Goal: Task Accomplishment & Management: Use online tool/utility

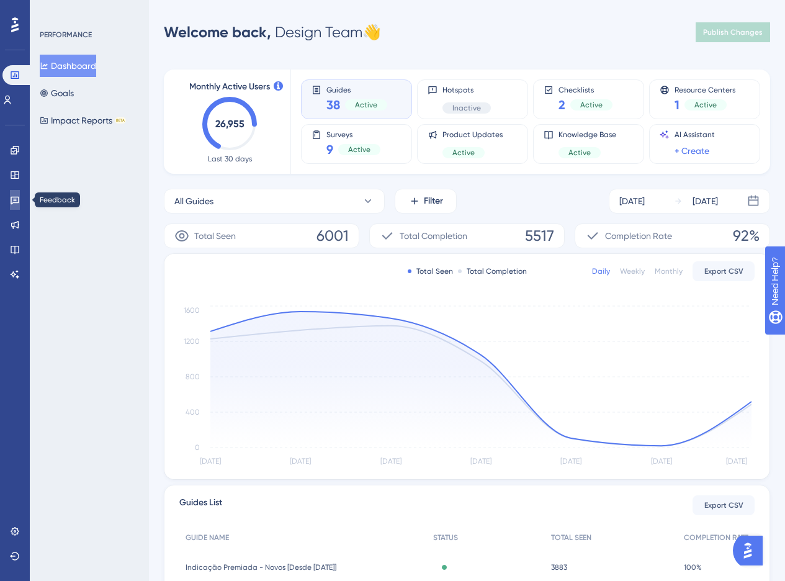
click at [16, 199] on icon at bounding box center [15, 200] width 10 height 10
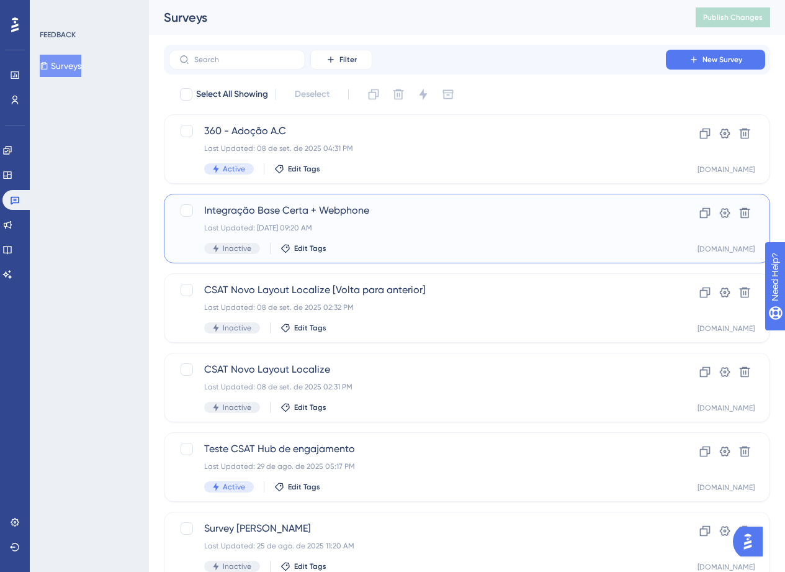
click at [464, 215] on span "Integração Base Certa + Webphone" at bounding box center [417, 210] width 426 height 15
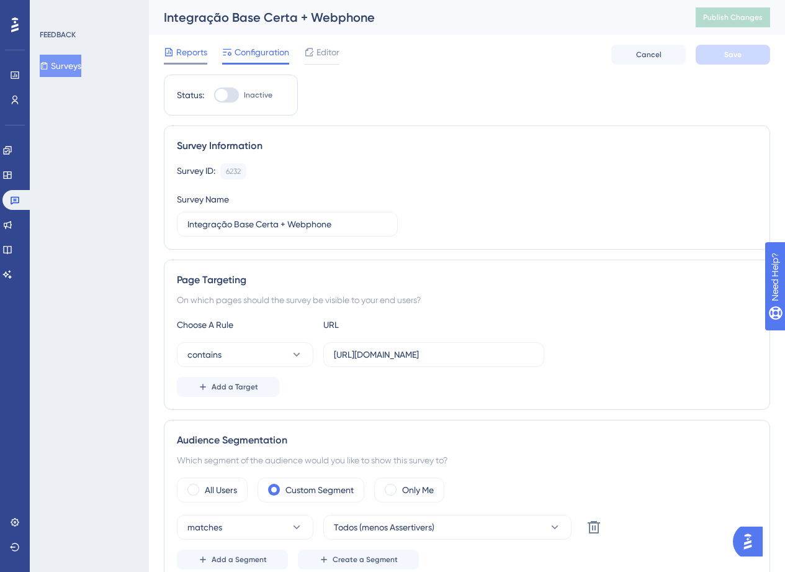
click at [192, 45] on span "Reports" at bounding box center [191, 52] width 31 height 15
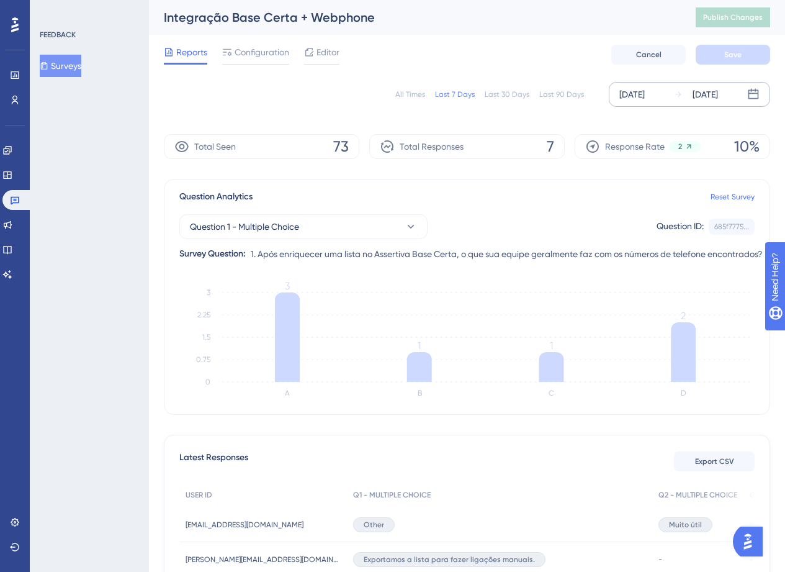
click at [614, 100] on div "[DATE] [DATE]" at bounding box center [689, 94] width 161 height 25
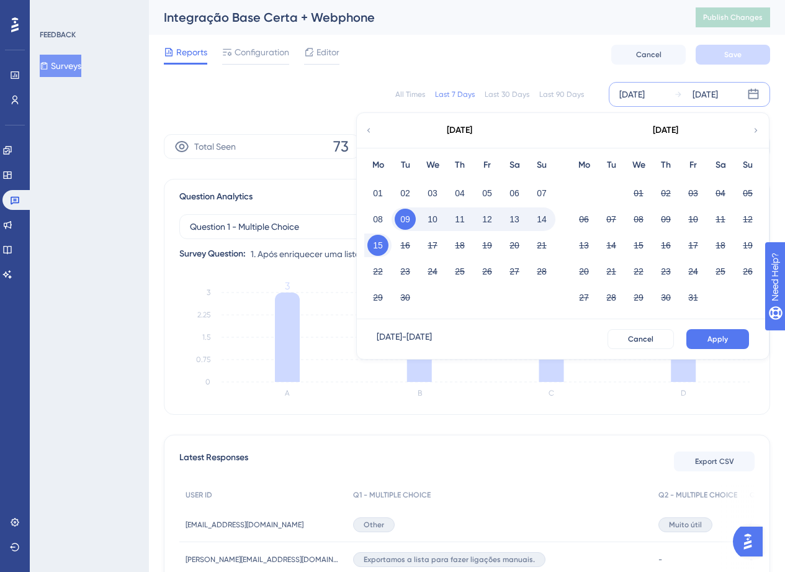
click at [370, 132] on icon at bounding box center [368, 130] width 9 height 11
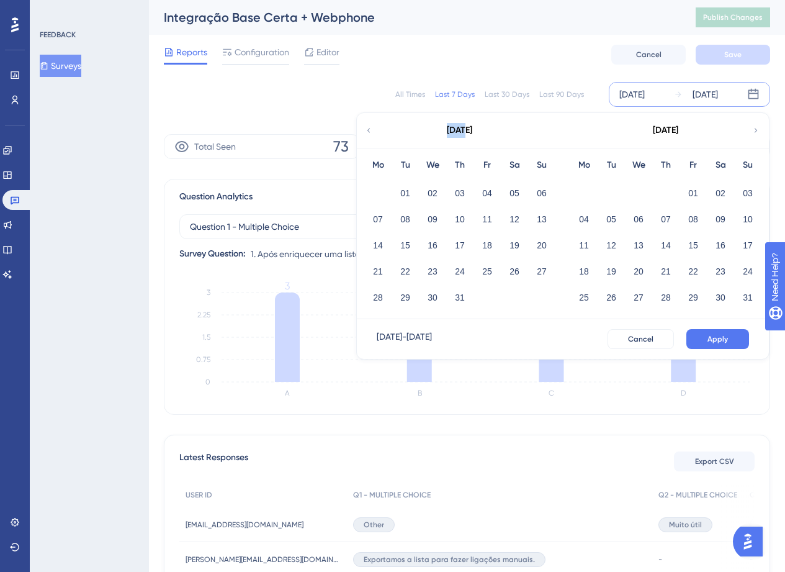
click at [370, 132] on icon at bounding box center [368, 130] width 9 height 11
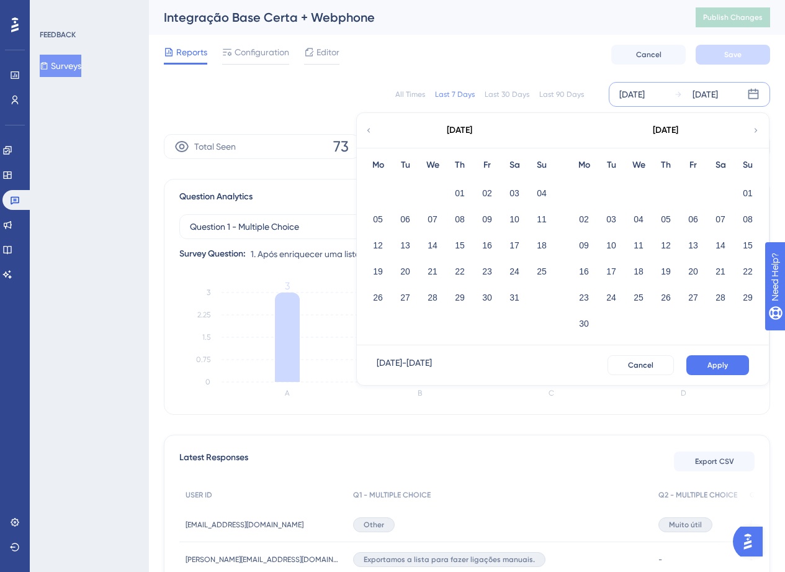
click at [370, 132] on icon at bounding box center [368, 130] width 9 height 11
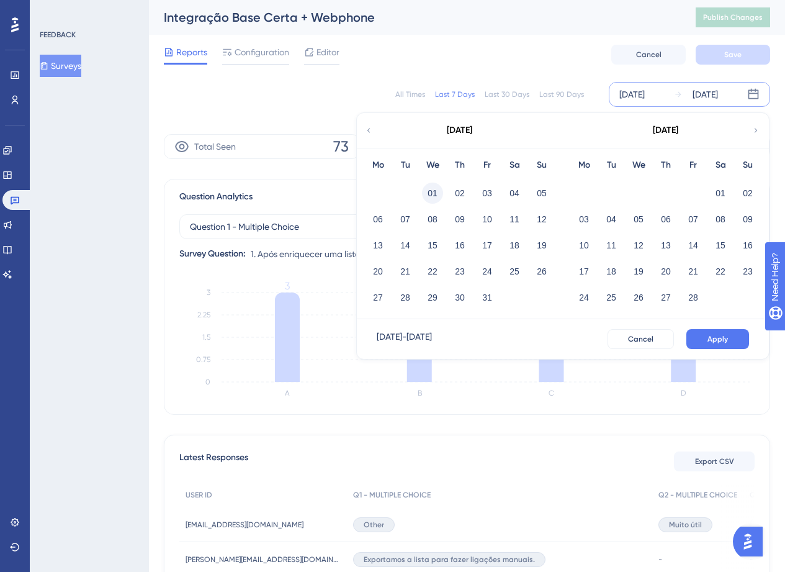
click at [431, 197] on button "01" at bounding box center [432, 193] width 21 height 21
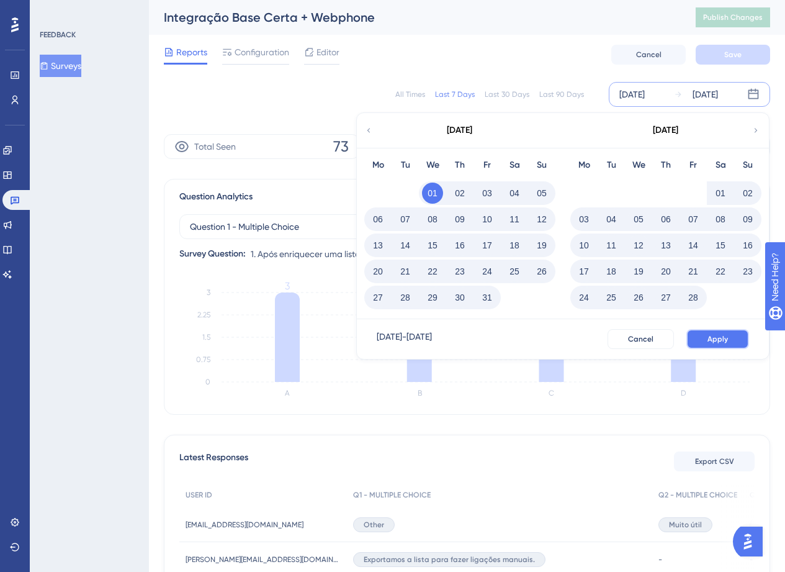
click at [713, 332] on button "Apply" at bounding box center [718, 339] width 63 height 20
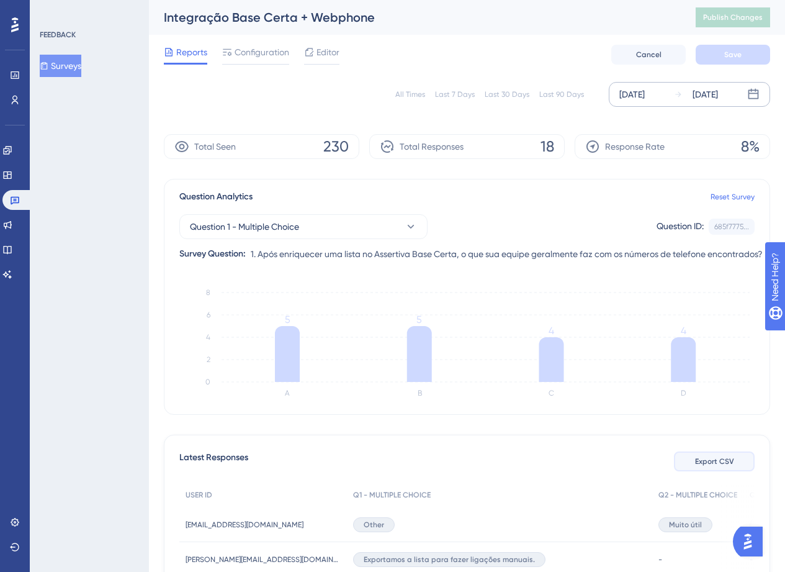
click at [705, 463] on span "Export CSV" at bounding box center [714, 461] width 39 height 10
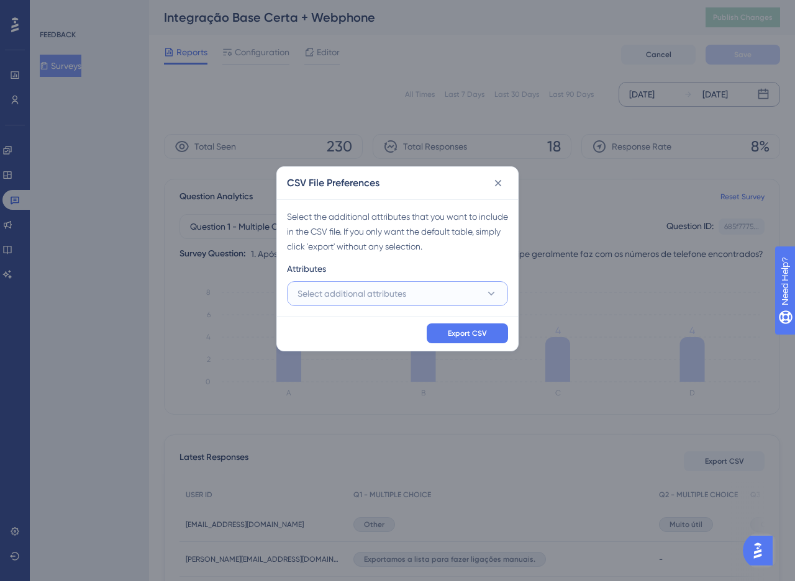
click at [340, 289] on span "Select additional attributes" at bounding box center [351, 293] width 109 height 15
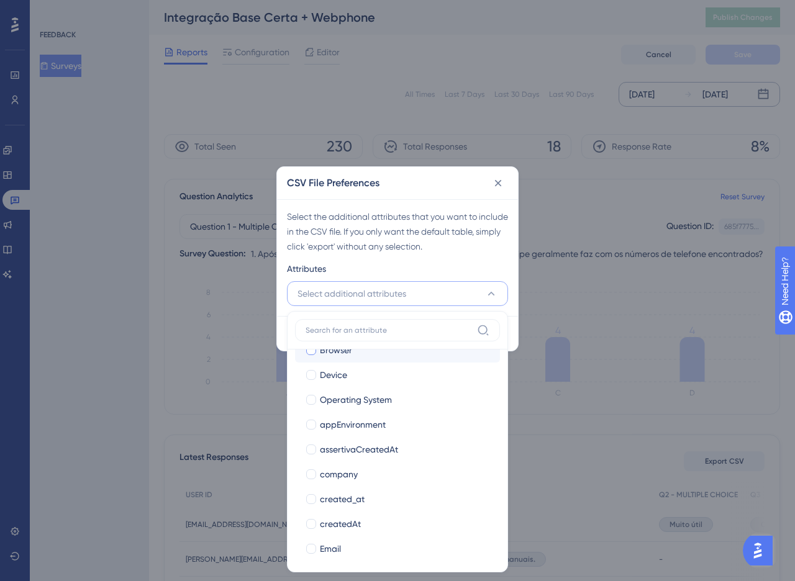
scroll to position [190, 0]
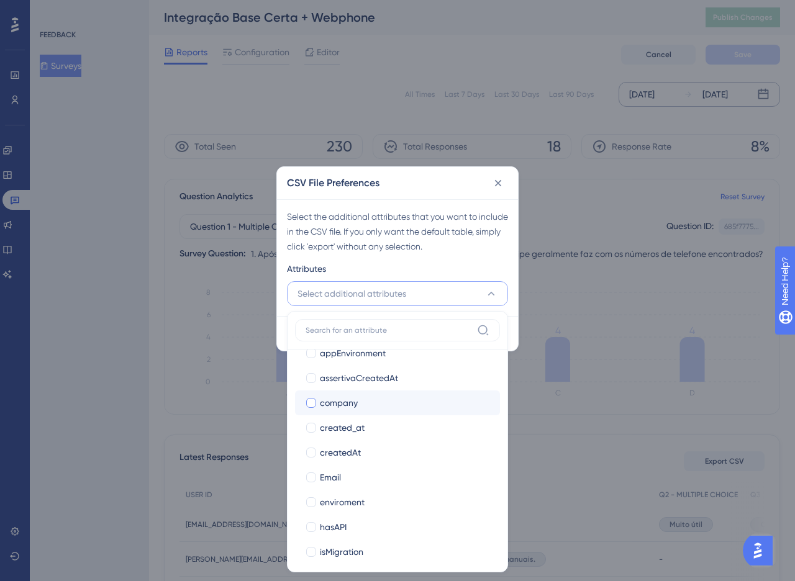
click at [330, 408] on span "company" at bounding box center [339, 402] width 38 height 15
checkbox input "true"
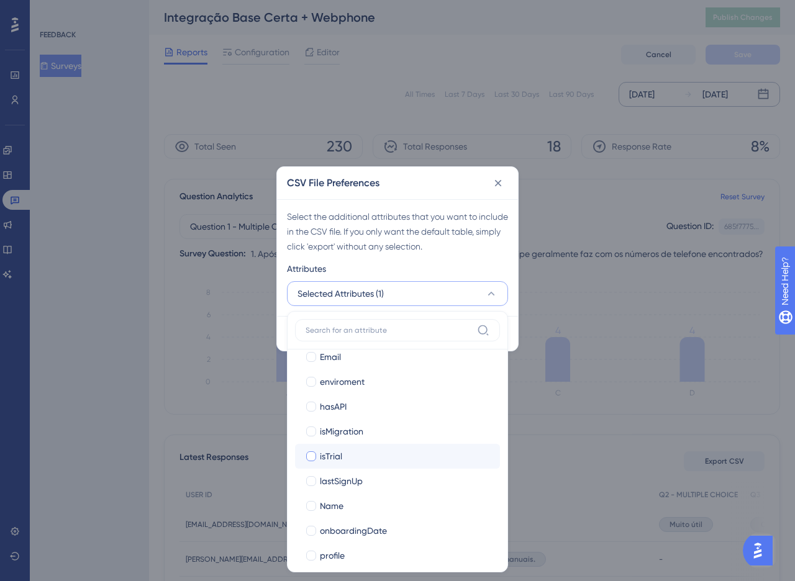
scroll to position [325, 0]
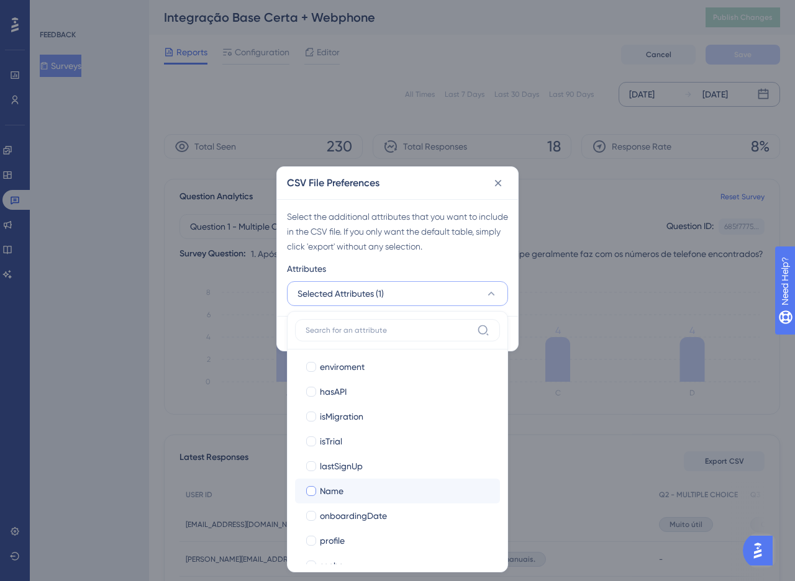
click at [339, 487] on span "Name" at bounding box center [332, 491] width 24 height 15
checkbox input "true"
click at [335, 544] on span "profile" at bounding box center [332, 540] width 25 height 15
checkbox input "true"
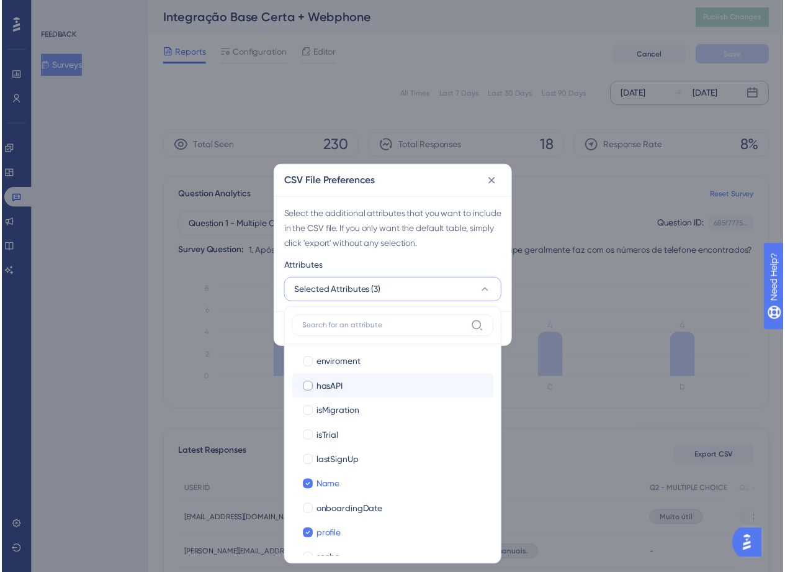
scroll to position [421, 0]
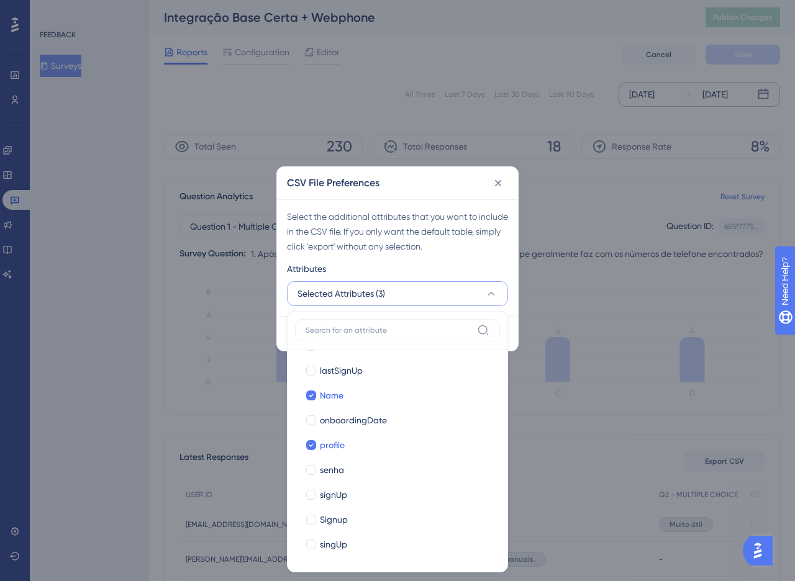
click at [450, 205] on div "Select the additional attributes that you want to include in the CSV file. If y…" at bounding box center [397, 257] width 241 height 117
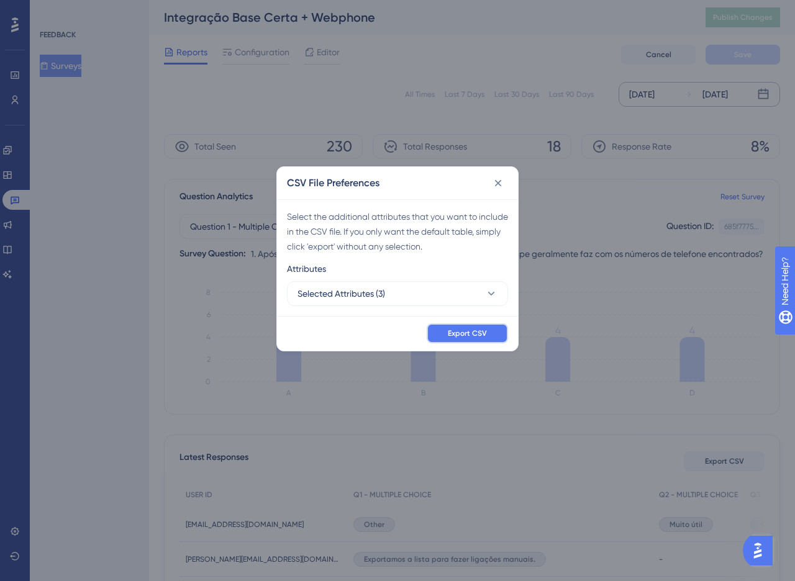
click at [467, 332] on span "Export CSV" at bounding box center [467, 333] width 39 height 10
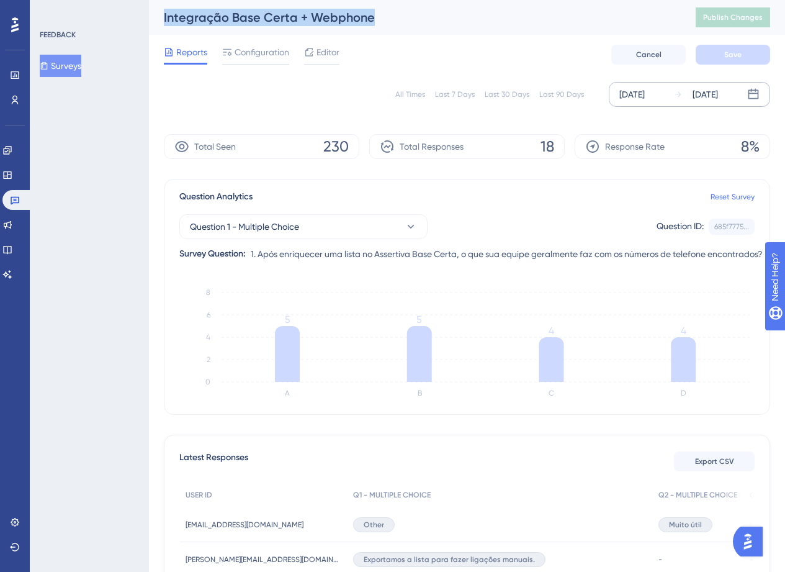
drag, startPoint x: 163, startPoint y: 15, endPoint x: 390, endPoint y: 14, distance: 226.6
click at [390, 14] on div "Integração Base Certa + Webphone" at bounding box center [414, 17] width 501 height 17
copy div "Integração Base Certa + Webphone"
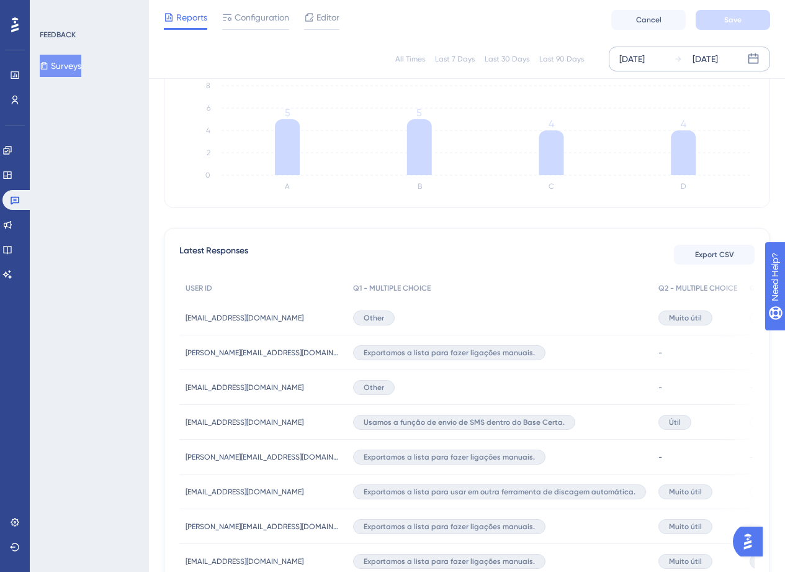
scroll to position [22, 0]
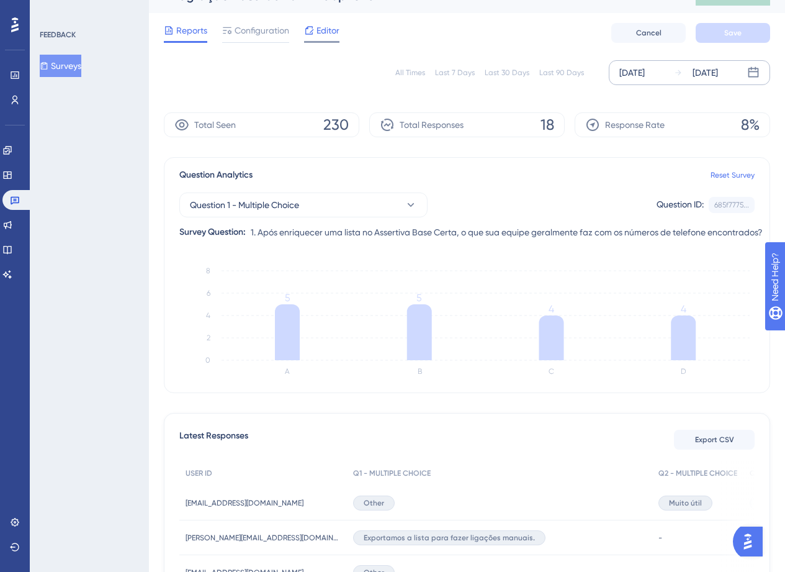
click at [327, 36] on span "Editor" at bounding box center [328, 30] width 23 height 15
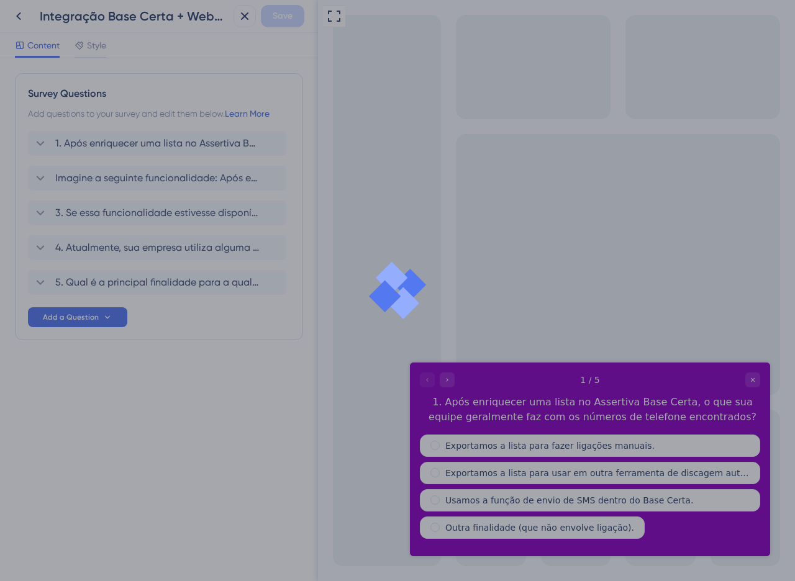
click at [184, 155] on div at bounding box center [397, 290] width 795 height 581
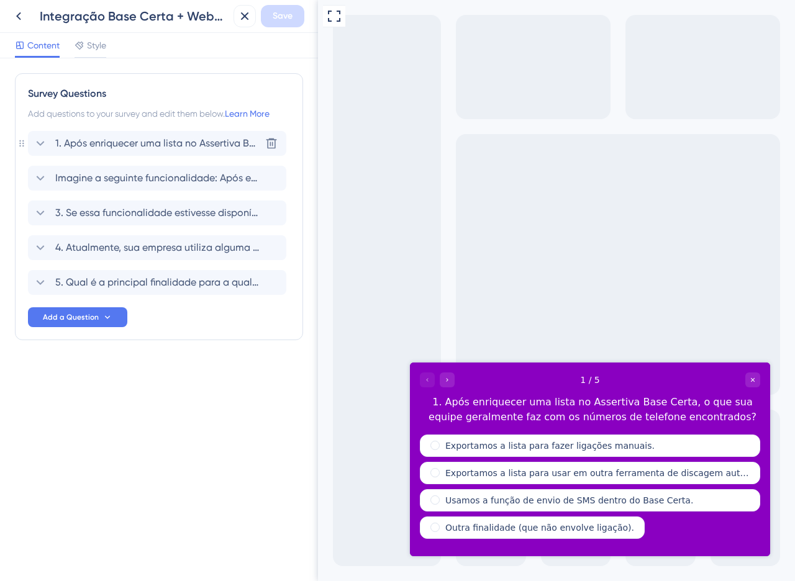
click at [168, 145] on span "1. Após enriquecer uma lista no Assertiva Base Certa, o que sua equipe geralmen…" at bounding box center [157, 143] width 205 height 15
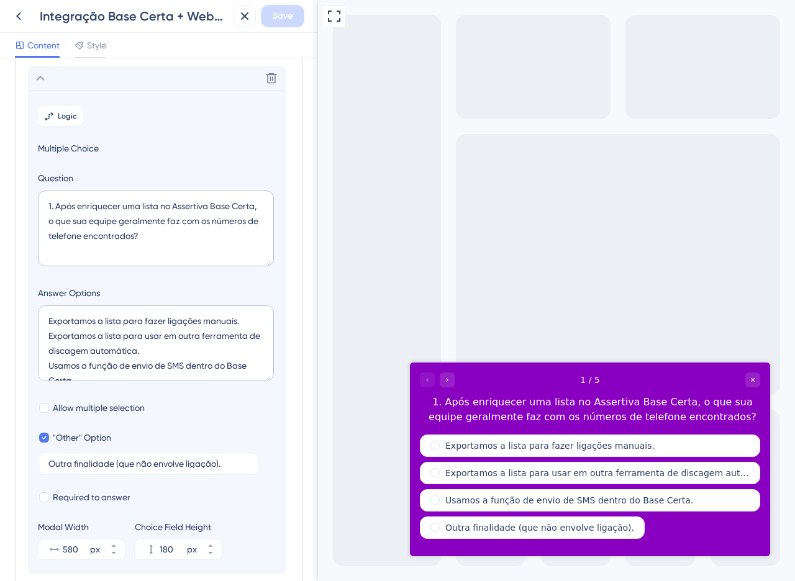
scroll to position [73, 0]
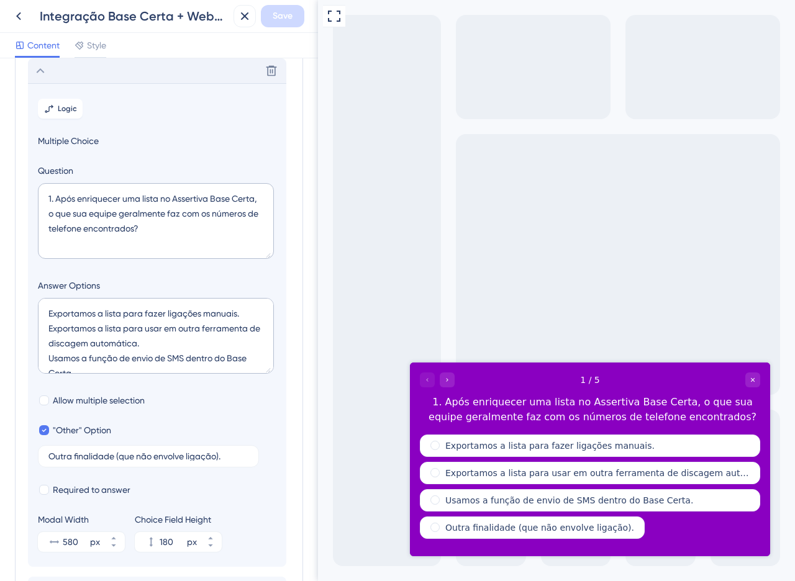
click at [68, 80] on div "Delete" at bounding box center [157, 70] width 258 height 25
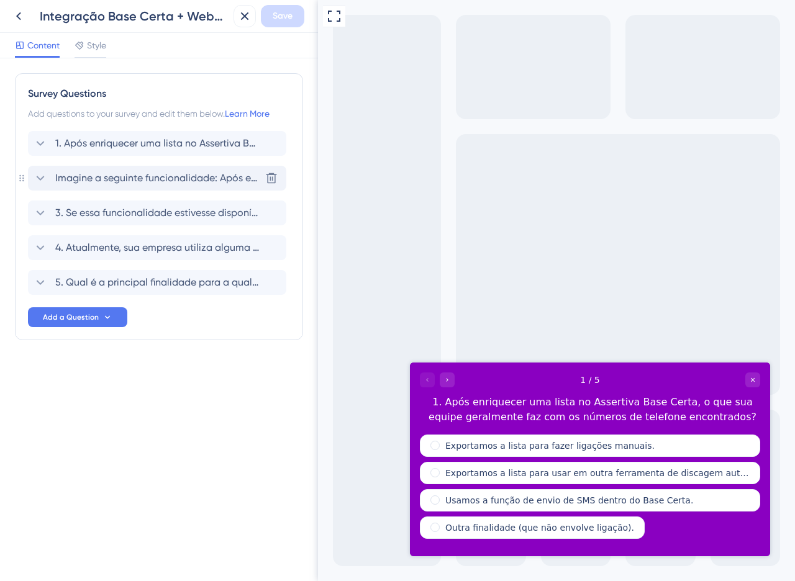
click at [124, 174] on span "Imagine a seguinte funcionalidade: Após enriquecer sua planilha, você poderia, …" at bounding box center [157, 178] width 205 height 15
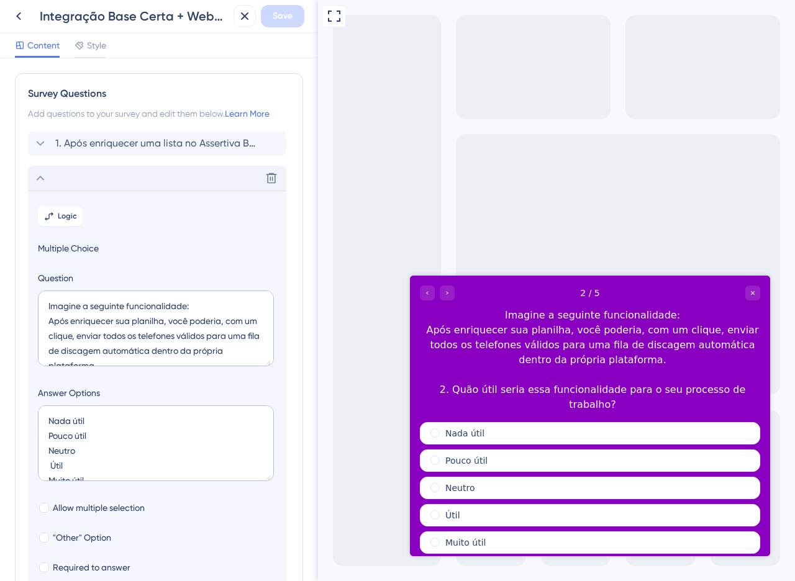
scroll to position [107, 0]
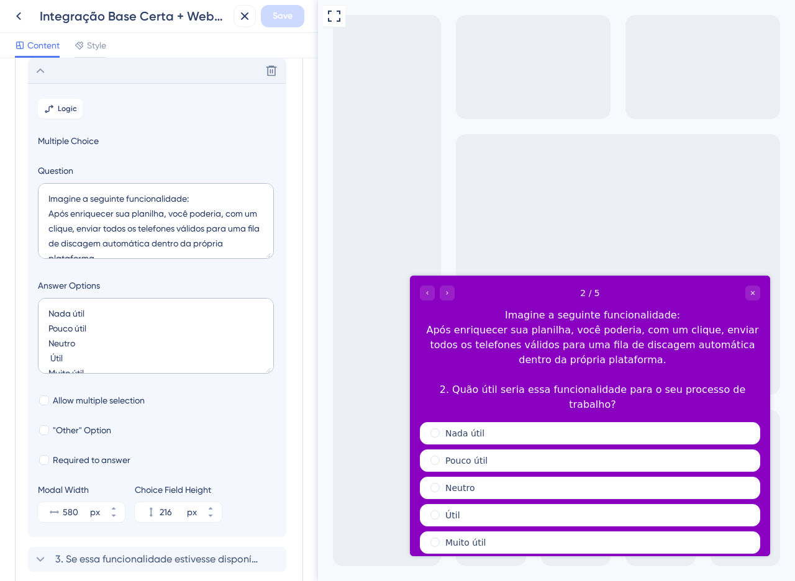
click at [94, 71] on div "Delete" at bounding box center [157, 70] width 258 height 25
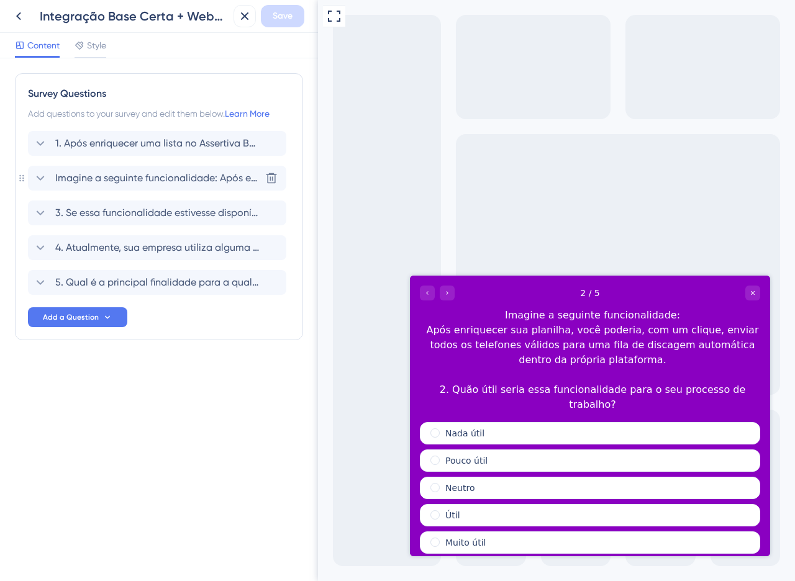
click at [70, 179] on span "Imagine a seguinte funcionalidade: Após enriquecer sua planilha, você poderia, …" at bounding box center [157, 178] width 205 height 15
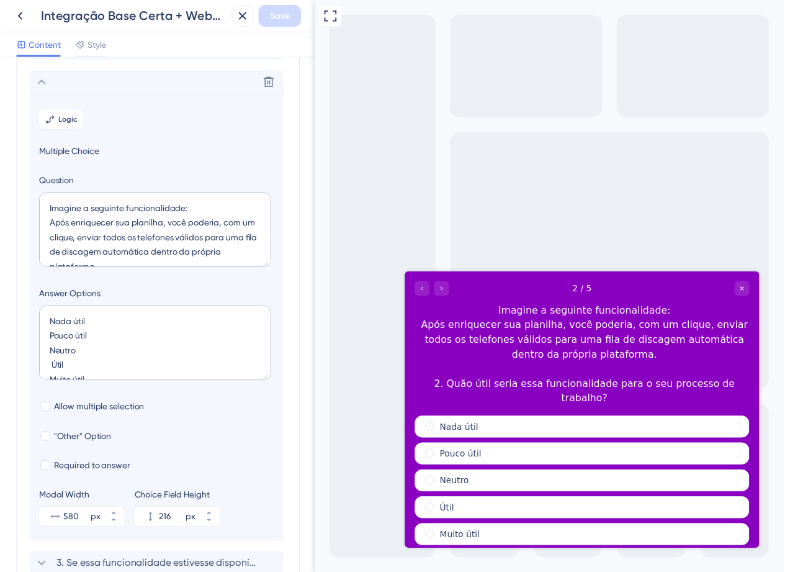
scroll to position [107, 0]
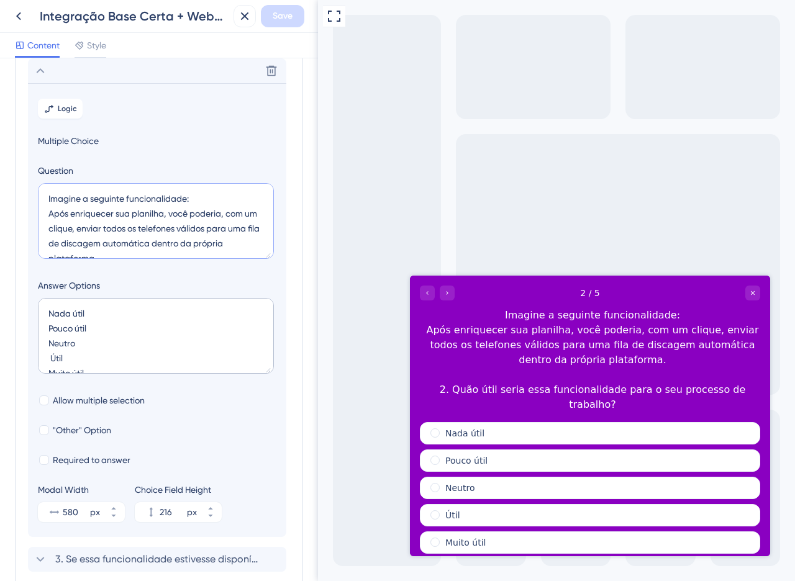
click at [47, 199] on textarea "Imagine a seguinte funcionalidade: Após enriquecer sua planilha, você poderia, …" at bounding box center [156, 221] width 236 height 76
click at [279, 11] on span "Save" at bounding box center [283, 16] width 20 height 15
type textarea "Imagine a seguinte funcionalidade: Após enriquecer sua planilha, você poderia, …"
click at [474, 129] on div "Full Screen Preview" at bounding box center [556, 290] width 477 height 581
click at [22, 19] on icon at bounding box center [18, 16] width 15 height 15
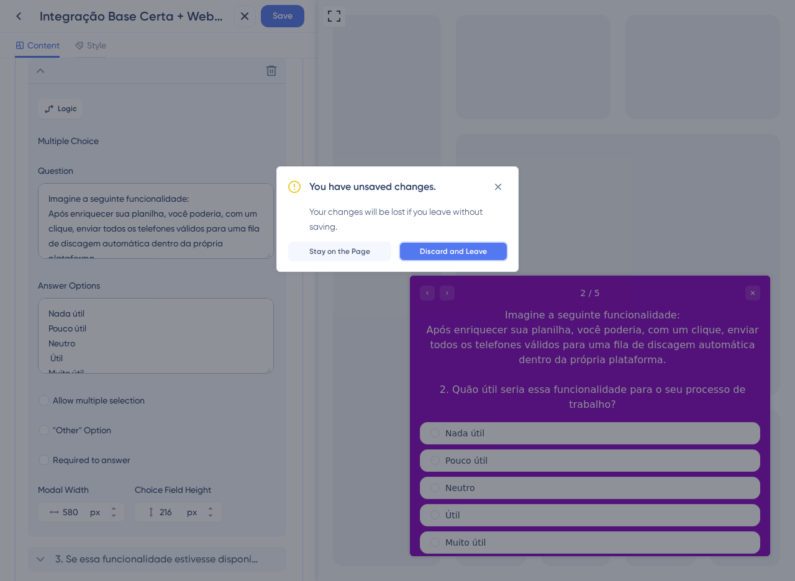
click at [441, 255] on span "Discard and Leave" at bounding box center [453, 251] width 67 height 10
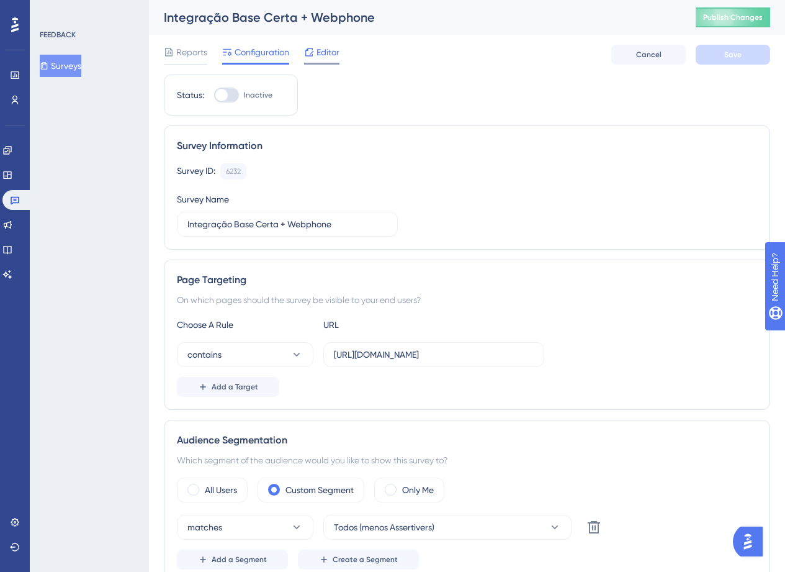
click at [319, 60] on div "Editor" at bounding box center [321, 55] width 35 height 20
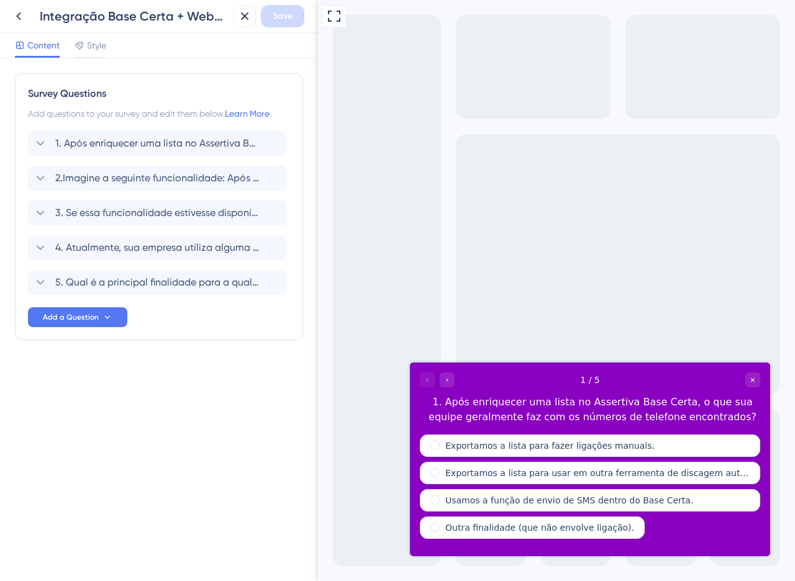
click at [128, 198] on div "1. Após enriquecer uma lista no Assertiva Base Certa, o que sua equipe geralmen…" at bounding box center [159, 213] width 262 height 164
click at [125, 212] on span "3. Se essa funcionalidade estivesse disponível hoje, qual a probabilidade de vo…" at bounding box center [157, 212] width 205 height 15
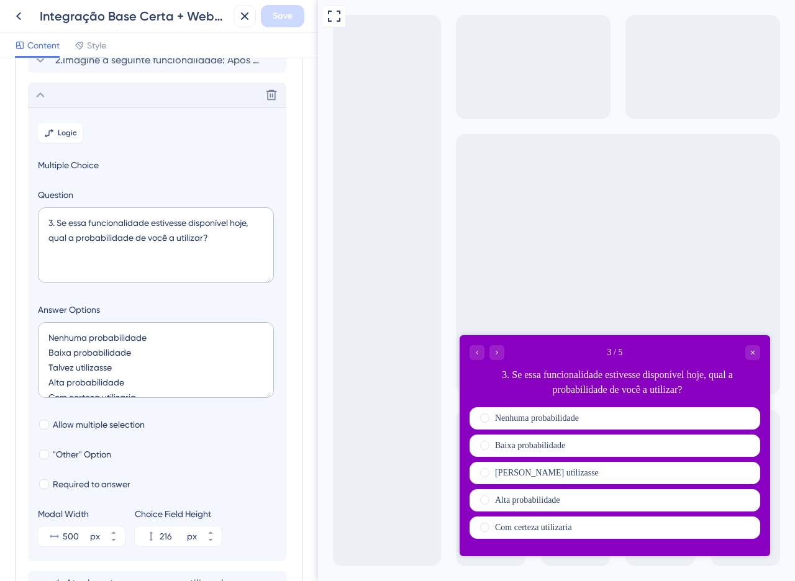
scroll to position [142, 0]
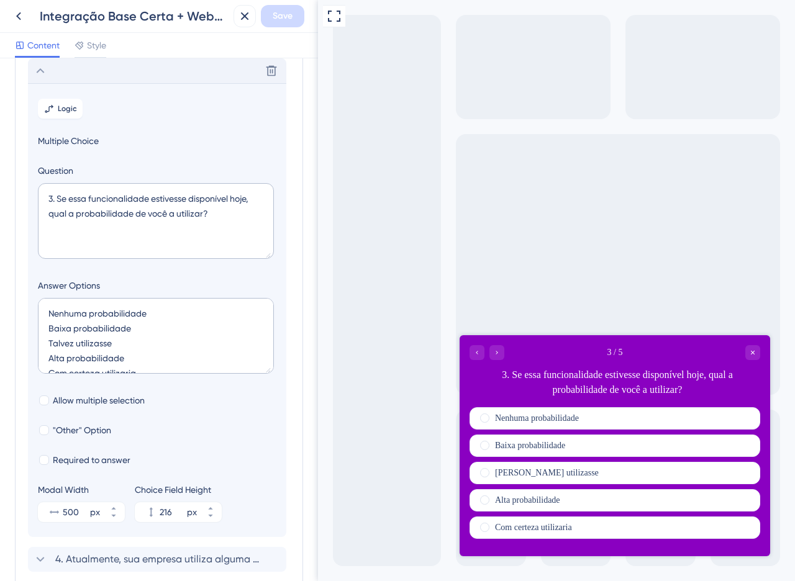
click at [50, 80] on div "Delete" at bounding box center [157, 70] width 258 height 25
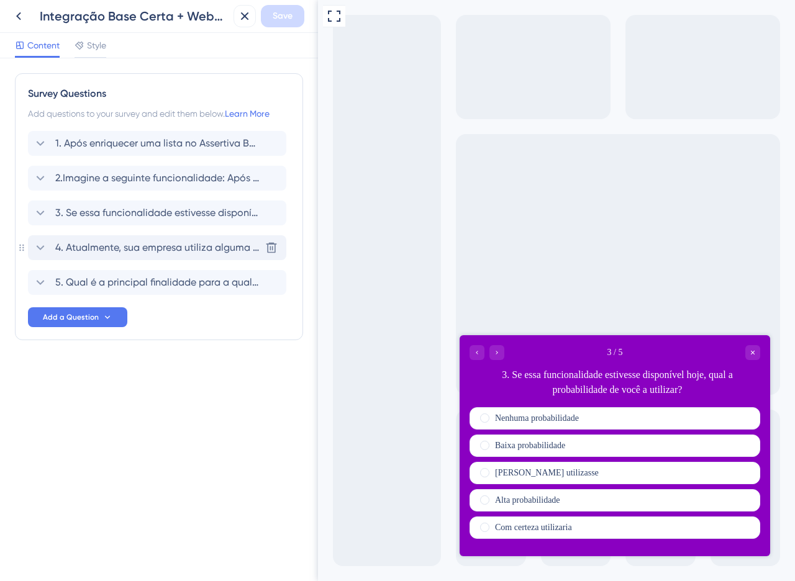
click at [84, 240] on span "4. Atualmente, sua empresa utiliza alguma ferramenta de discagem automática par…" at bounding box center [157, 247] width 205 height 15
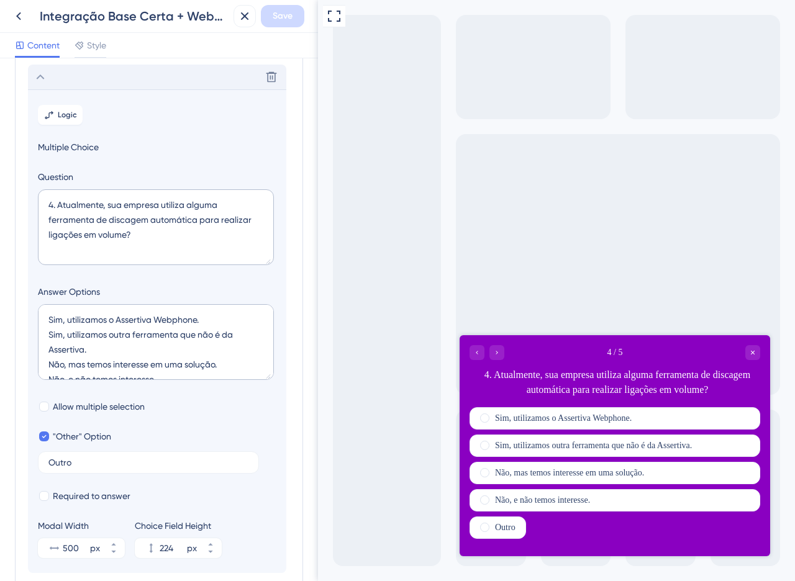
scroll to position [177, 0]
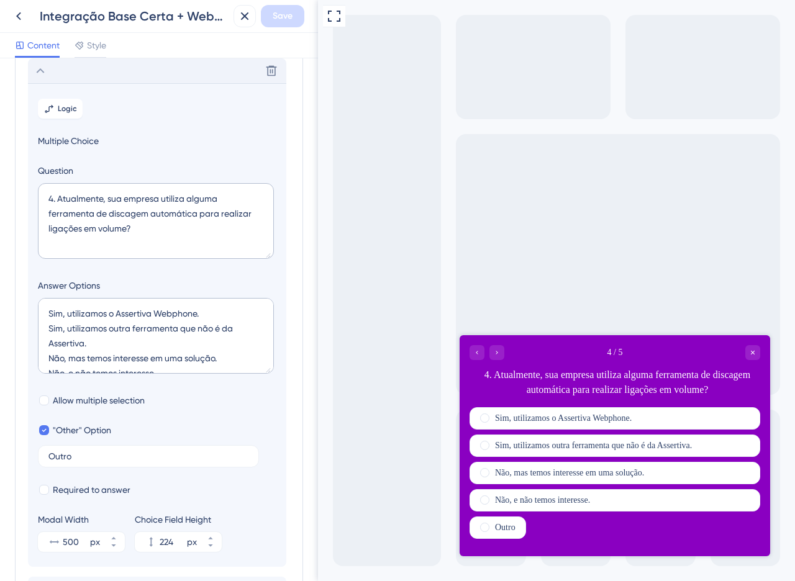
click at [42, 79] on div "Delete" at bounding box center [157, 70] width 258 height 25
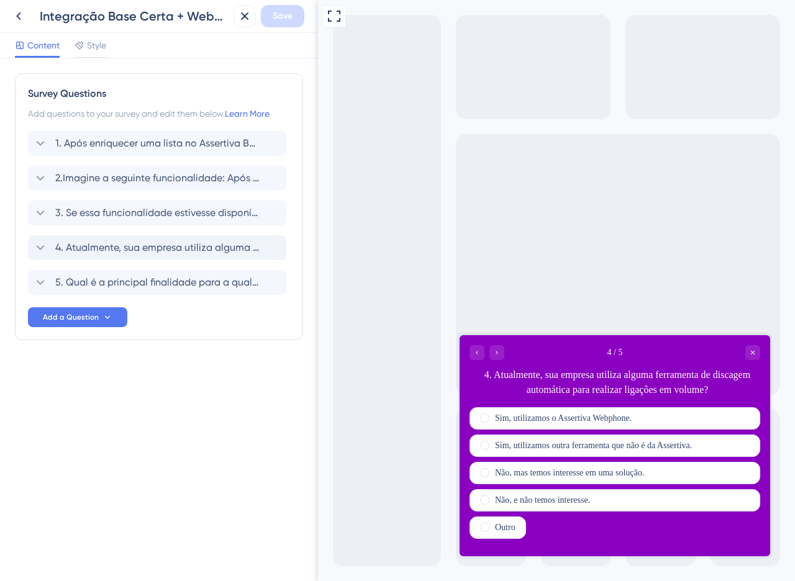
scroll to position [0, 0]
click at [77, 287] on span "5. Qual é a principal finalidade para a qual sua área utiliza o Assertiva Base …" at bounding box center [157, 282] width 205 height 15
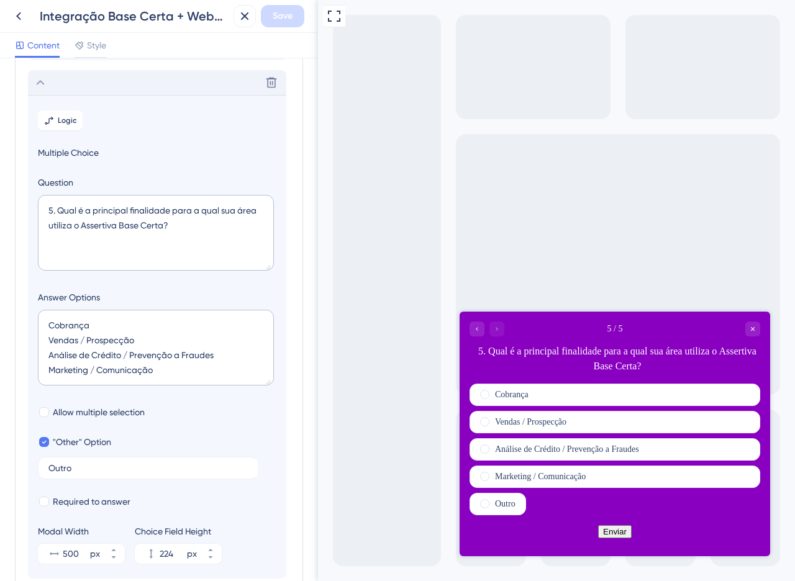
scroll to position [212, 0]
